Goal: Navigation & Orientation: Find specific page/section

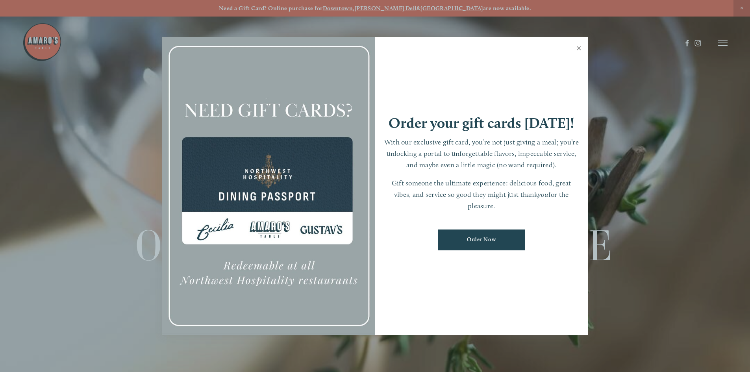
click at [579, 51] on link "Close" at bounding box center [578, 49] width 15 height 22
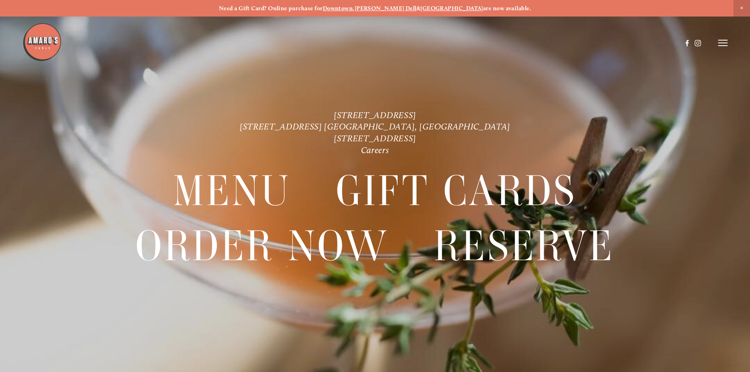
click at [721, 44] on icon at bounding box center [722, 42] width 9 height 7
click at [557, 43] on span "Menu" at bounding box center [557, 42] width 16 height 7
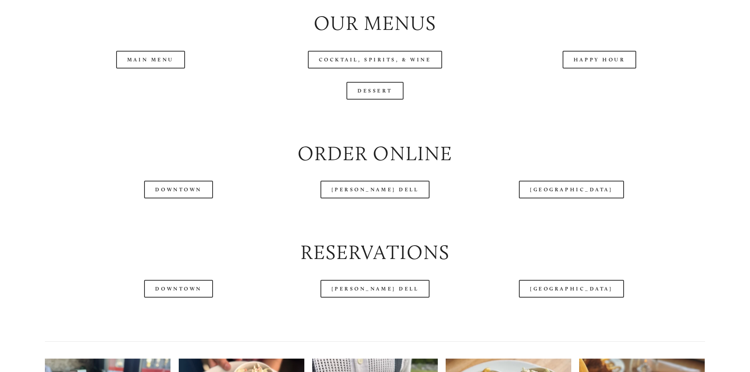
scroll to position [929, 0]
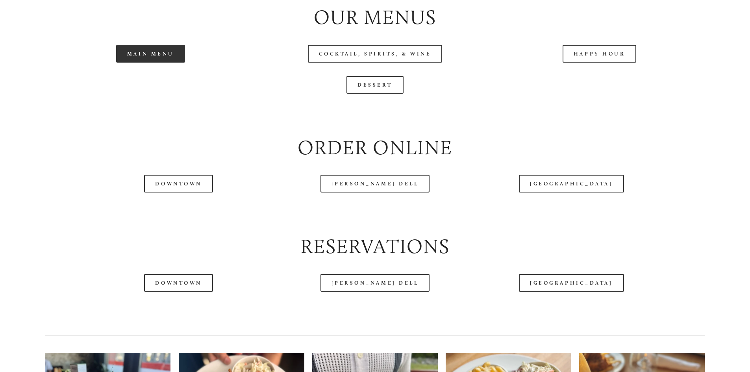
click at [157, 63] on link "Main Menu" at bounding box center [150, 54] width 69 height 18
